Goal: Obtain resource: Obtain resource

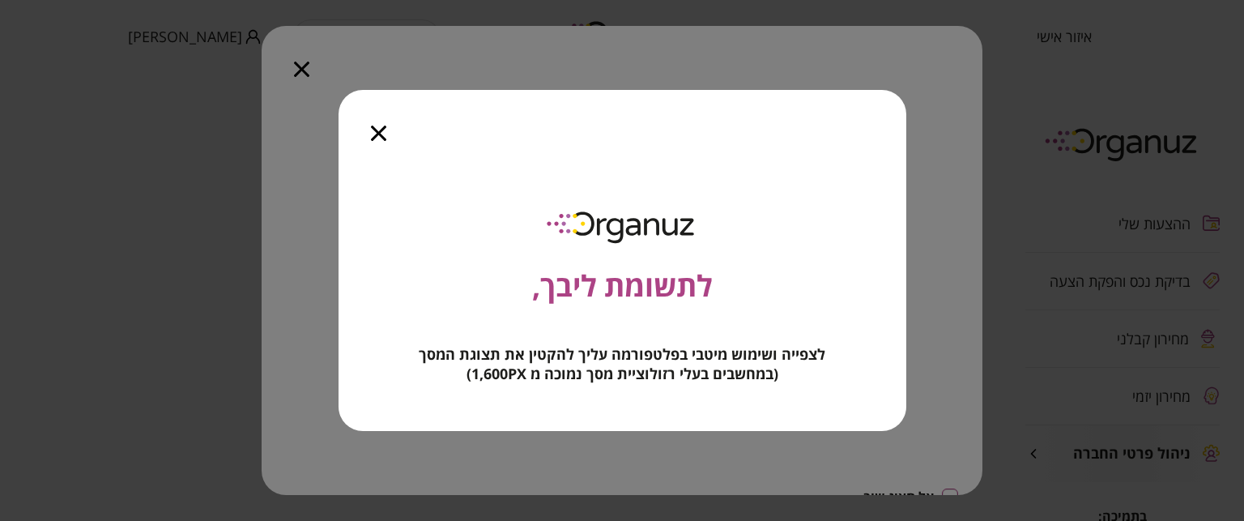
click at [369, 129] on div at bounding box center [378, 124] width 80 height 68
click at [303, 69] on div "לתשומת ליבך, לצפייה ושימוש מיטבי בפלטפורמה עליך להקטין את תצוגת המסך (במחשבים ב…" at bounding box center [622, 260] width 1244 height 521
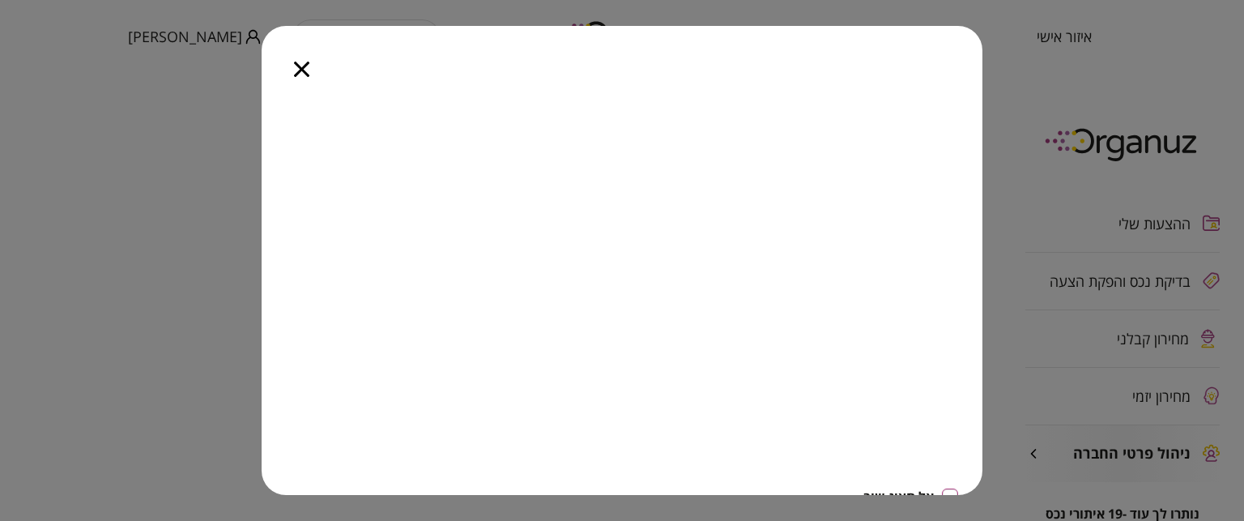
click at [304, 62] on icon "button" at bounding box center [301, 69] width 15 height 15
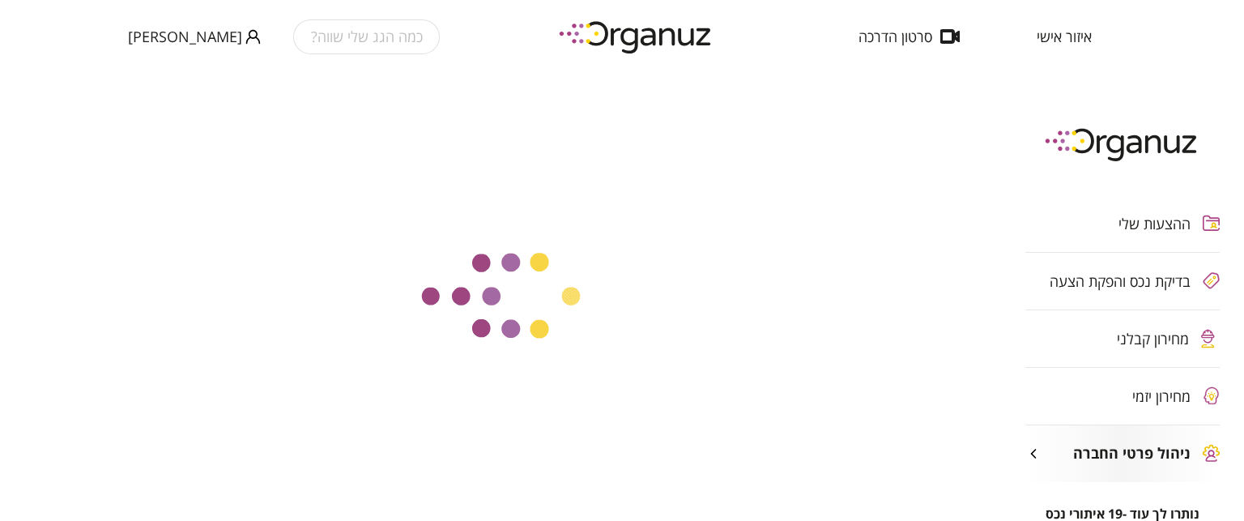
click at [1058, 38] on span "איזור אישי" at bounding box center [1064, 36] width 55 height 16
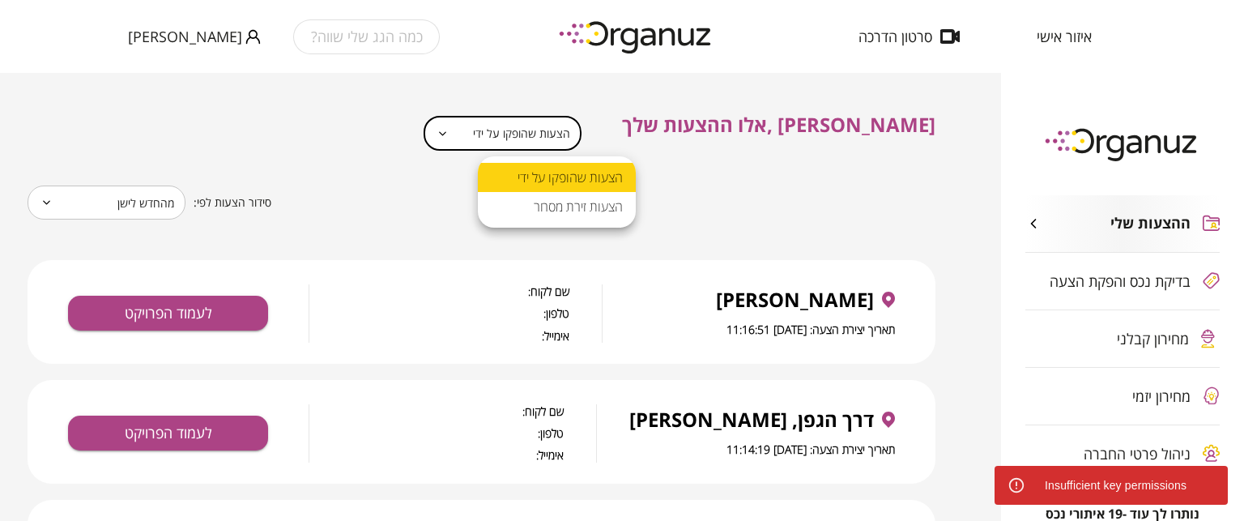
click at [580, 134] on body "**********" at bounding box center [622, 260] width 1244 height 521
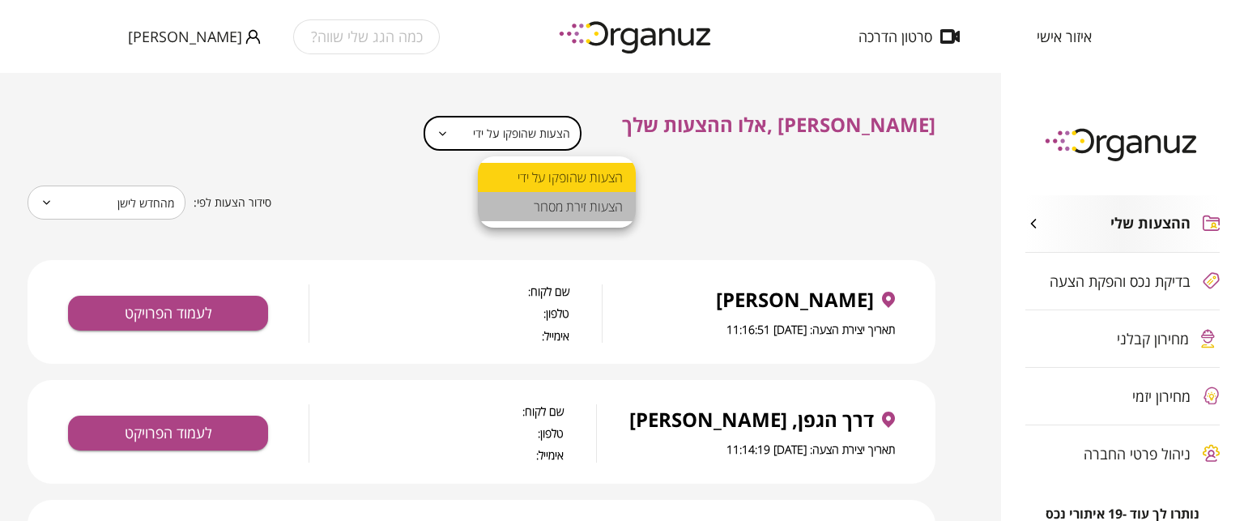
click at [560, 209] on li "הצעות זירת מסחר" at bounding box center [557, 206] width 158 height 29
type input "**********"
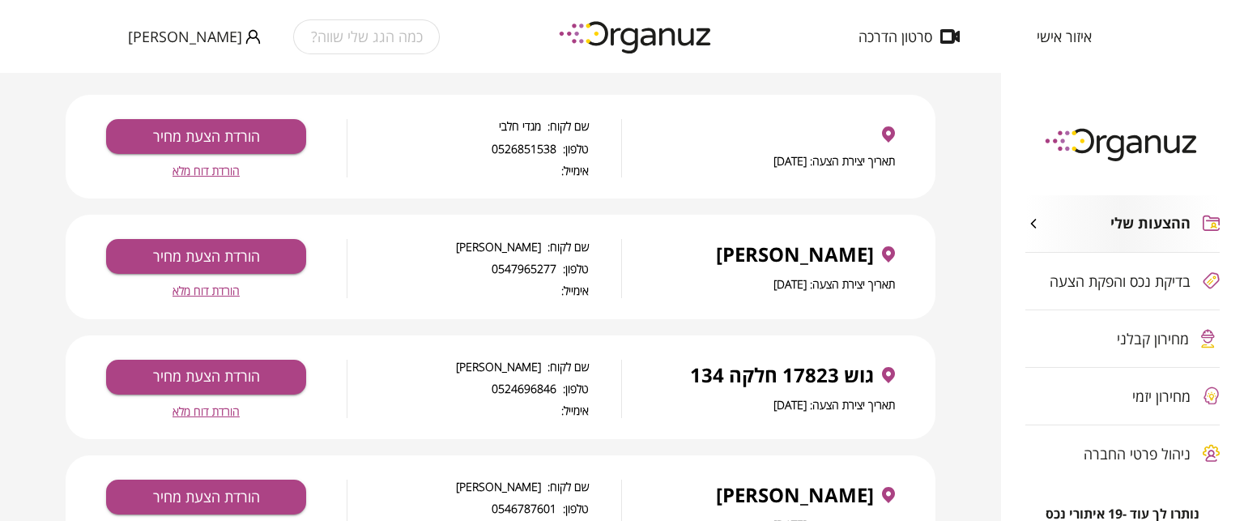
scroll to position [243, 0]
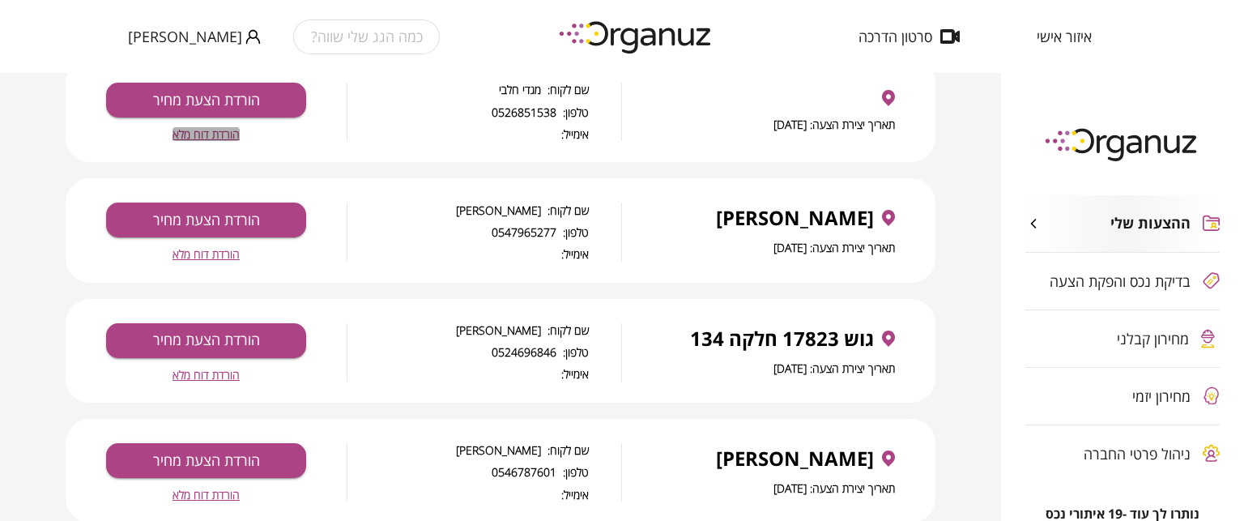
click at [223, 132] on span "הורדת דוח מלא" at bounding box center [205, 134] width 67 height 14
click at [201, 252] on span "הורדת דוח מלא" at bounding box center [205, 254] width 67 height 14
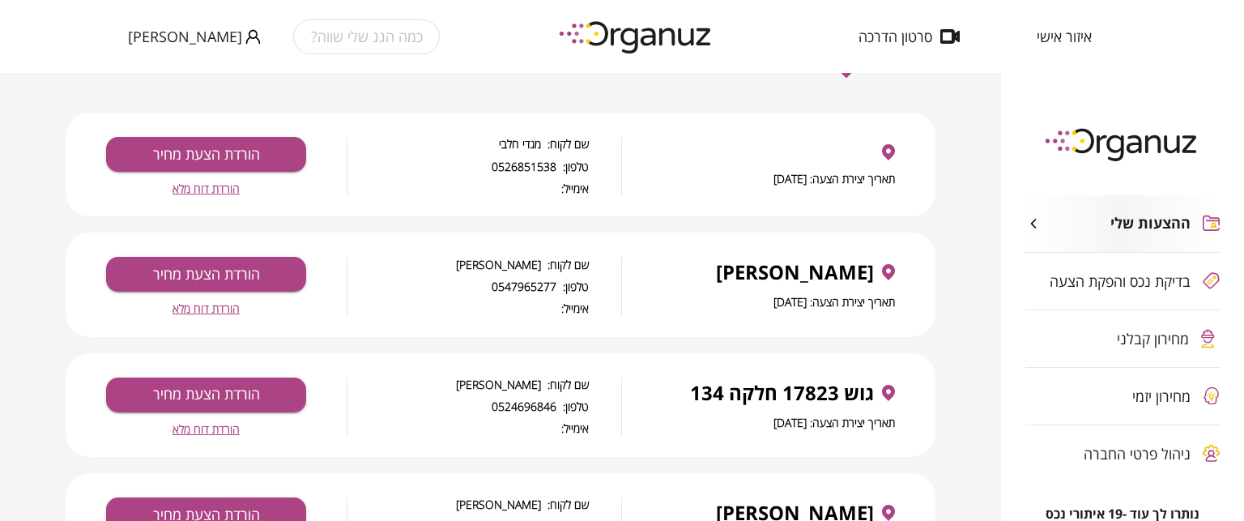
scroll to position [162, 0]
